Goal: Task Accomplishment & Management: Manage account settings

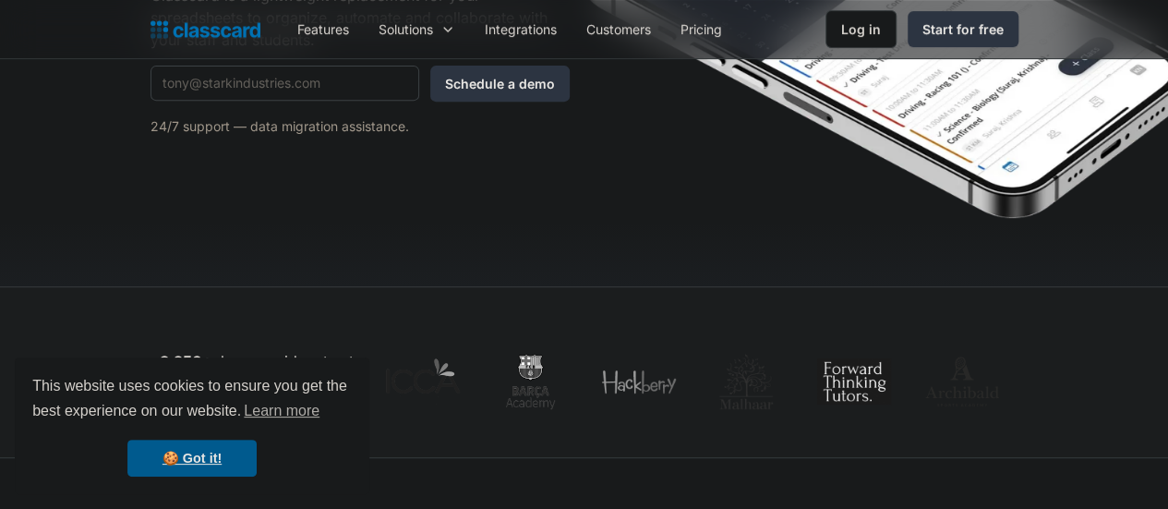
scroll to position [92, 0]
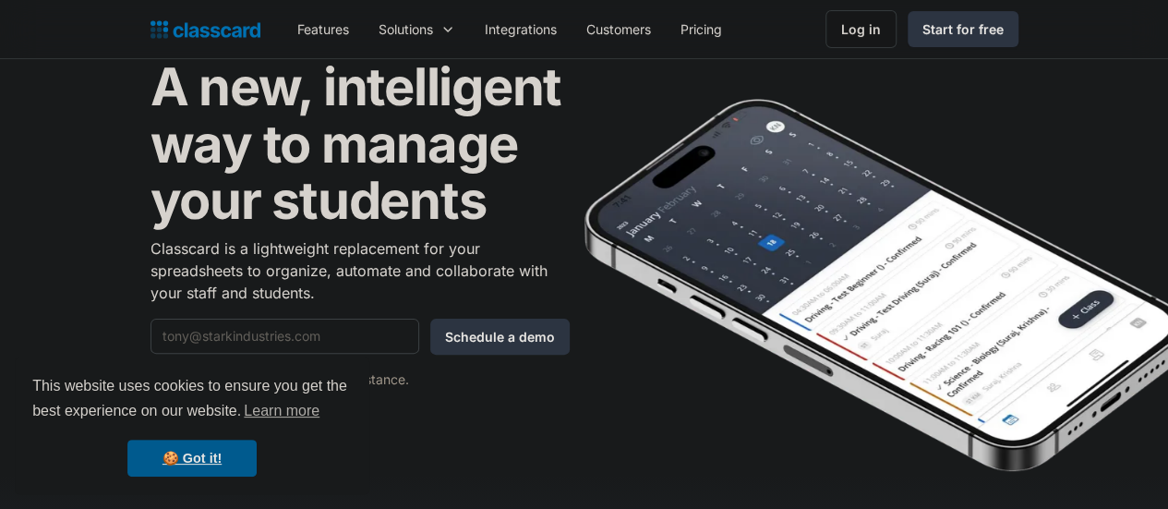
click at [881, 33] on div "Log in" at bounding box center [861, 28] width 40 height 19
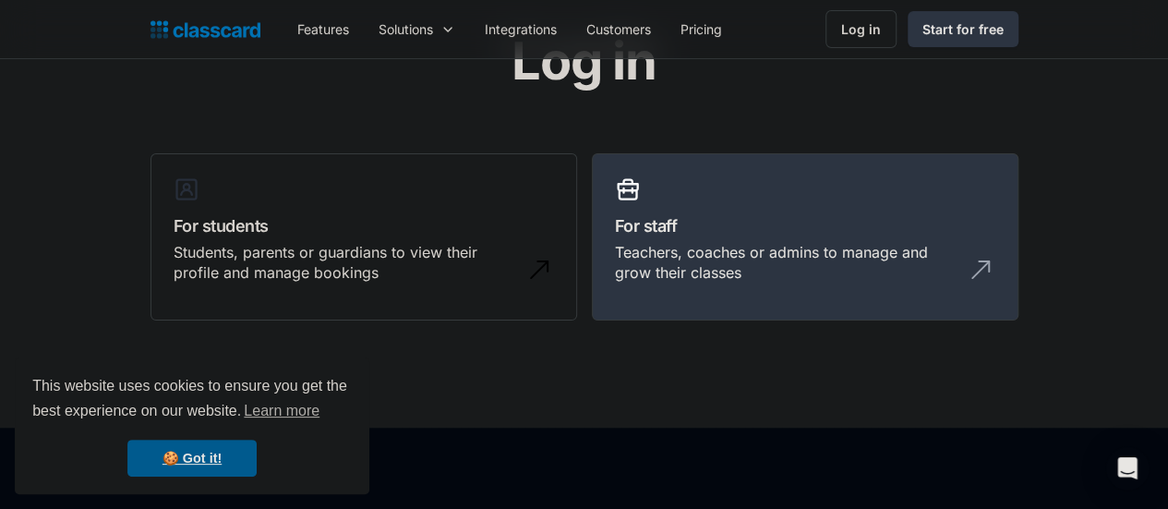
scroll to position [92, 0]
